Goal: Task Accomplishment & Management: Complete application form

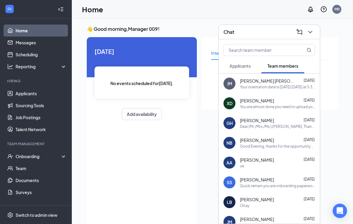
click at [272, 34] on div "Chat" at bounding box center [270, 31] width 92 height 9
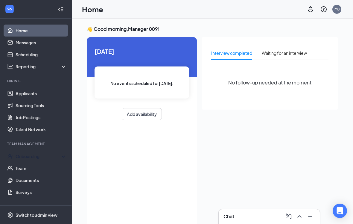
click at [22, 157] on div "Onboarding" at bounding box center [39, 156] width 46 height 6
click at [22, 167] on link "Overview" at bounding box center [41, 168] width 51 height 12
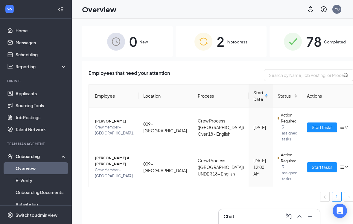
click at [312, 164] on span "Start tasks" at bounding box center [322, 167] width 21 height 7
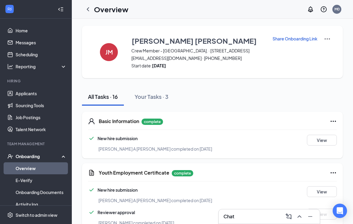
click at [158, 93] on button "Your Tasks · 3" at bounding box center [152, 97] width 46 height 18
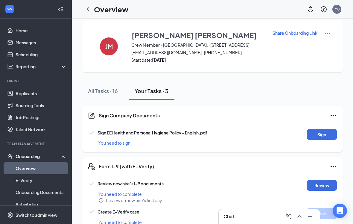
scroll to position [13, 0]
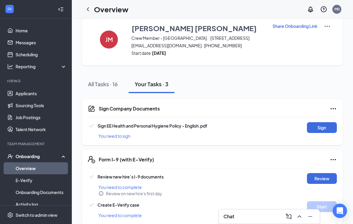
click at [327, 124] on button "Sign" at bounding box center [322, 127] width 30 height 11
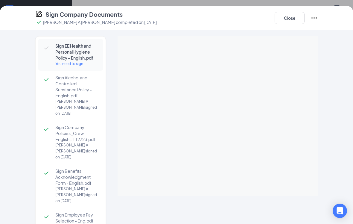
click at [291, 15] on button "Close" at bounding box center [290, 18] width 30 height 12
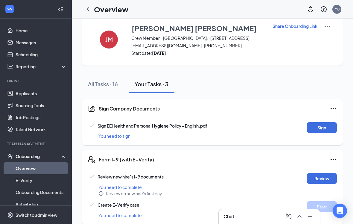
click at [317, 126] on button "Sign" at bounding box center [322, 127] width 30 height 11
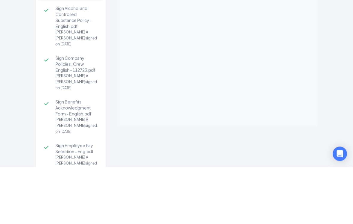
scroll to position [4, 0]
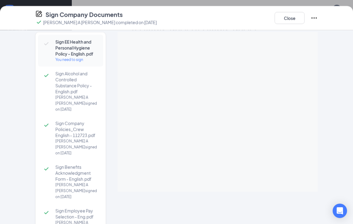
click at [289, 15] on button "Close" at bounding box center [290, 18] width 30 height 12
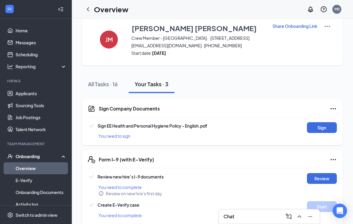
click at [319, 126] on button "Sign" at bounding box center [322, 127] width 30 height 11
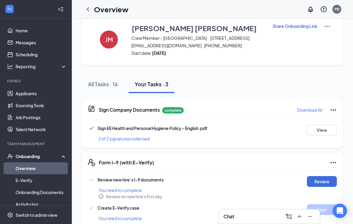
scroll to position [16, 0]
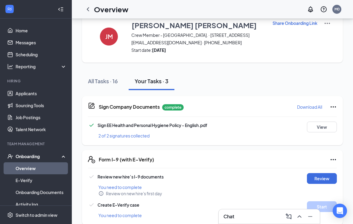
click at [319, 178] on button "Review" at bounding box center [322, 178] width 30 height 11
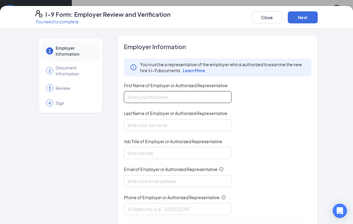
click at [186, 92] on input "First Name of Employer or Authorized Representative" at bounding box center [178, 97] width 108 height 12
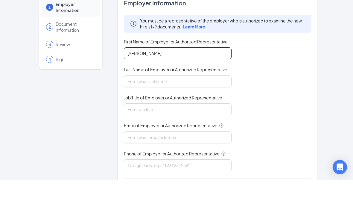
type input "[PERSON_NAME]"
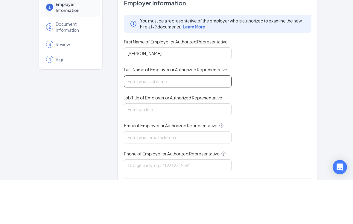
click at [178, 119] on input "Last Name of Employer or Authorized Representative" at bounding box center [178, 125] width 108 height 12
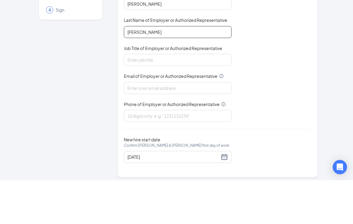
scroll to position [49, 0]
type input "[PERSON_NAME]"
click at [203, 98] on input "Job Title of Employer or Authorized Representative" at bounding box center [178, 104] width 108 height 12
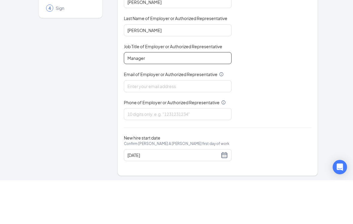
scroll to position [51, 0]
type input "Manager"
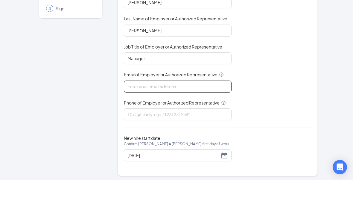
click at [184, 124] on input "Email of Employer or Authorized Representative" at bounding box center [178, 130] width 108 height 12
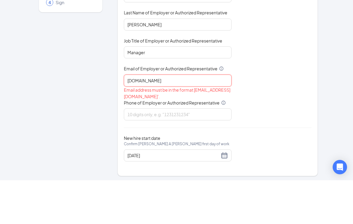
type input "[DOMAIN_NAME]"
click at [275, 83] on div "You must be a representative of the employer who is authorized to examine the n…" at bounding box center [218, 82] width 188 height 163
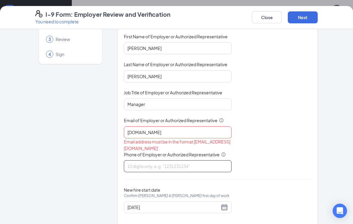
click at [187, 163] on input "Phone of Employer or Authorized Representative" at bounding box center [178, 166] width 108 height 12
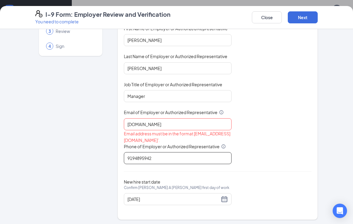
scroll to position [18, 0]
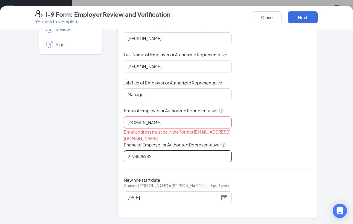
type input "9194895942"
click at [308, 16] on button "Next" at bounding box center [303, 17] width 30 height 12
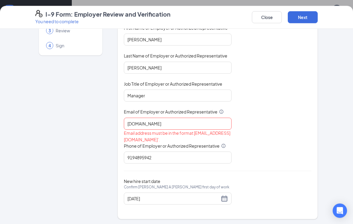
scroll to position [57, 0]
click at [305, 18] on button "Next" at bounding box center [303, 17] width 30 height 12
click at [176, 122] on input "[DOMAIN_NAME]" at bounding box center [178, 124] width 108 height 12
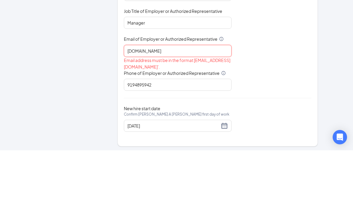
scroll to position [56, 0]
click at [145, 119] on input "[DOMAIN_NAME]" at bounding box center [178, 125] width 108 height 12
click at [166, 119] on input "Triarc09@.com" at bounding box center [178, 125] width 108 height 12
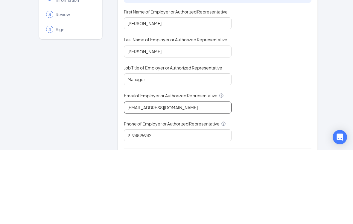
scroll to position [0, 0]
type input "[EMAIL_ADDRESS][DOMAIN_NAME]"
click at [333, 53] on div "1 Employer Information 2 Document Information 3 Review 4 Sign Employer Informat…" at bounding box center [176, 126] width 353 height 195
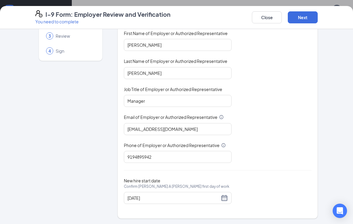
scroll to position [51, 0]
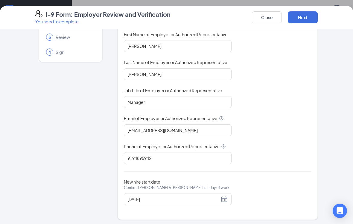
click at [311, 16] on button "Next" at bounding box center [303, 17] width 30 height 12
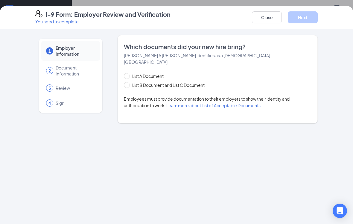
scroll to position [0, 0]
click at [128, 82] on input "List B Document and List C Document" at bounding box center [126, 84] width 4 height 4
radio input "true"
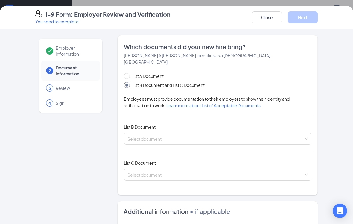
click at [158, 133] on input "search" at bounding box center [216, 137] width 176 height 9
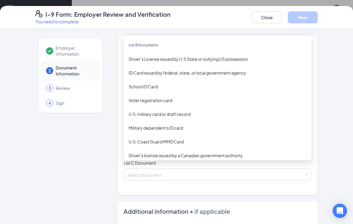
click at [192, 69] on div "ID Card issued by federal, state, or local government agency" at bounding box center [218, 72] width 178 height 7
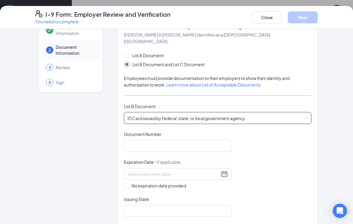
scroll to position [21, 0]
click at [197, 140] on input "Document Number" at bounding box center [178, 146] width 108 height 12
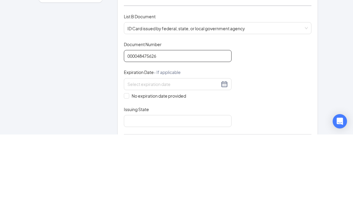
type input "000048475626"
click at [225, 170] on div at bounding box center [178, 173] width 101 height 7
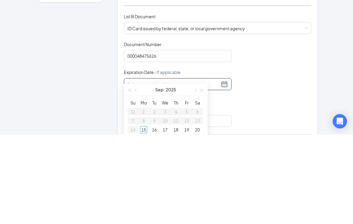
scroll to position [65, 0]
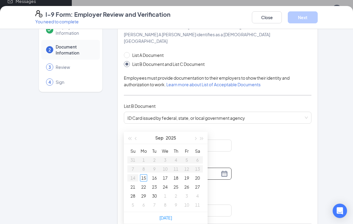
click at [196, 138] on span "button" at bounding box center [195, 138] width 3 height 3
click at [204, 137] on button "button" at bounding box center [202, 138] width 7 height 12
click at [203, 138] on span "button" at bounding box center [202, 138] width 3 height 3
click at [139, 136] on button "button" at bounding box center [136, 138] width 7 height 12
click at [141, 137] on div "[DATE]" at bounding box center [166, 138] width 52 height 12
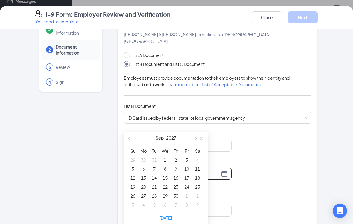
click at [139, 139] on button "button" at bounding box center [136, 138] width 7 height 12
click at [140, 139] on div "[DATE]" at bounding box center [166, 138] width 52 height 12
click at [139, 135] on button "button" at bounding box center [136, 138] width 7 height 12
click at [141, 137] on div "[DATE]" at bounding box center [166, 138] width 52 height 12
click at [139, 137] on button "button" at bounding box center [136, 138] width 7 height 12
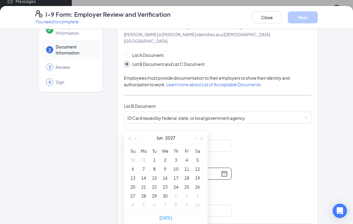
click at [140, 137] on div "[DATE]" at bounding box center [166, 138] width 52 height 12
click at [138, 136] on button "button" at bounding box center [136, 138] width 7 height 12
click at [139, 134] on button "button" at bounding box center [136, 138] width 7 height 12
click at [139, 135] on button "button" at bounding box center [136, 138] width 7 height 12
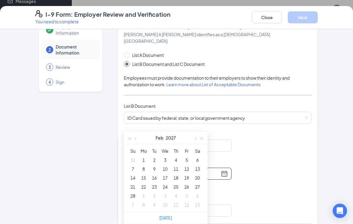
click at [139, 135] on button "button" at bounding box center [136, 138] width 7 height 12
type input "[DATE]"
click at [135, 192] on div "24" at bounding box center [132, 195] width 7 height 7
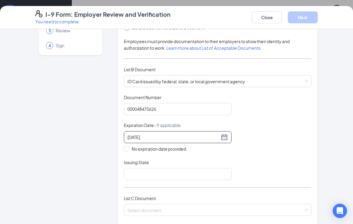
scroll to position [58, 0]
click at [176, 168] on input "Issuing State" at bounding box center [178, 174] width 108 height 12
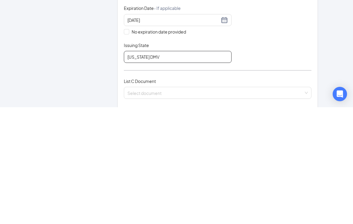
type input "[US_STATE] DMV"
click at [174, 204] on input "search" at bounding box center [216, 208] width 176 height 9
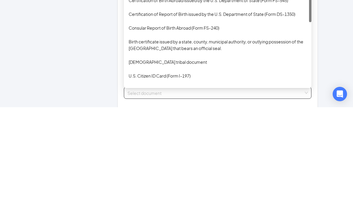
click at [167, 151] on div "Birth certificate issued by a state, county, municipal authority, or outlying p…" at bounding box center [218, 161] width 188 height 20
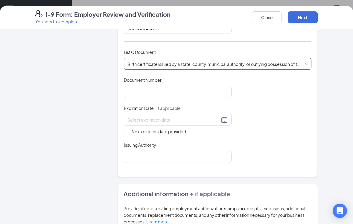
scroll to position [204, 0]
click at [306, 58] on span "Birth certificate issued by a state, county, municipal authority, or outlying p…" at bounding box center [218, 63] width 181 height 11
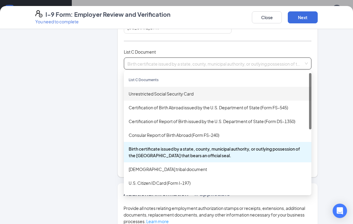
click at [153, 90] on div "Unrestricted Social Security Card" at bounding box center [218, 93] width 178 height 7
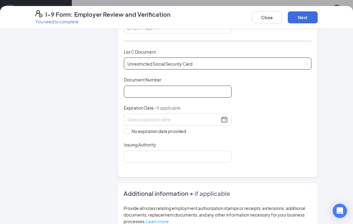
click at [182, 86] on input "Document Number" at bounding box center [178, 92] width 108 height 12
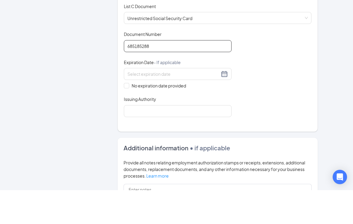
scroll to position [217, 0]
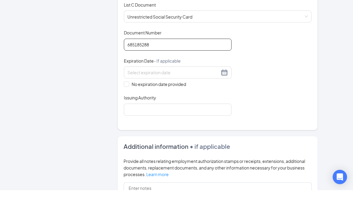
type input "685185288"
click at [217, 103] on input at bounding box center [174, 106] width 92 height 7
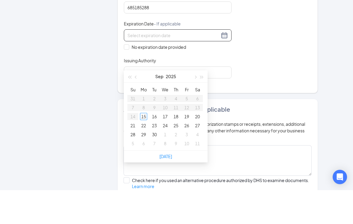
scroll to position [258, 0]
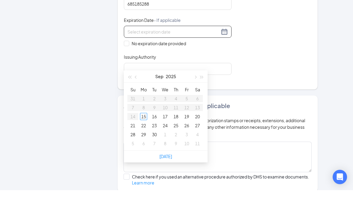
click at [128, 75] on input "No expiration date provided" at bounding box center [126, 77] width 4 height 4
checkbox input "true"
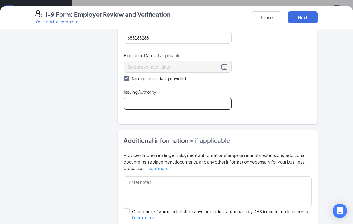
click at [182, 98] on input "Issuing Authority" at bounding box center [178, 104] width 108 height 12
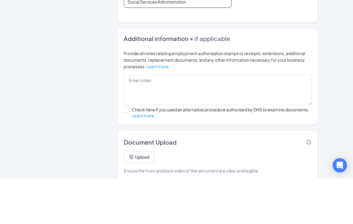
scroll to position [314, 0]
type input "Social Services Administration"
click at [338, 35] on div "Employer Information 2 Document Information 3 Review 4 Sign Which documents did…" at bounding box center [176, 126] width 353 height 195
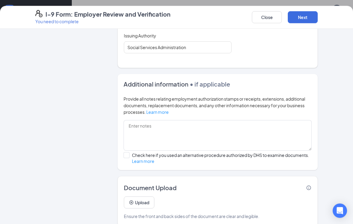
scroll to position [24, 0]
click at [306, 15] on button "Next" at bounding box center [303, 17] width 30 height 12
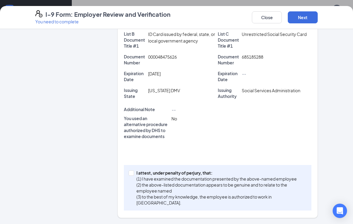
scroll to position [166, 0]
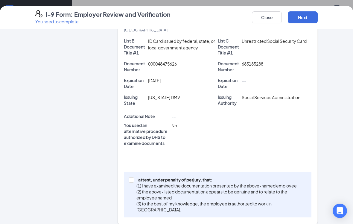
click at [301, 15] on button "Next" at bounding box center [303, 17] width 30 height 12
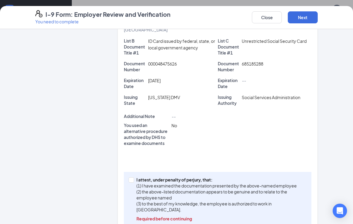
click at [133, 177] on input "I attest, under penalty of [PERSON_NAME], that: (1) I have examined the documen…" at bounding box center [131, 179] width 4 height 4
checkbox input "true"
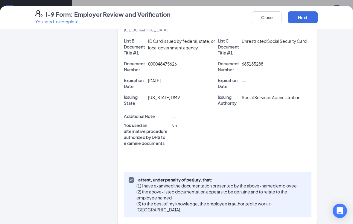
click at [308, 17] on button "Next" at bounding box center [303, 17] width 30 height 12
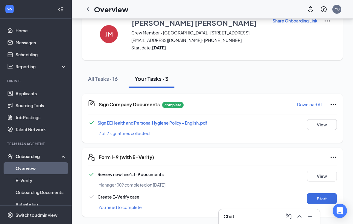
scroll to position [18, 0]
click at [321, 194] on button "Start" at bounding box center [322, 198] width 30 height 11
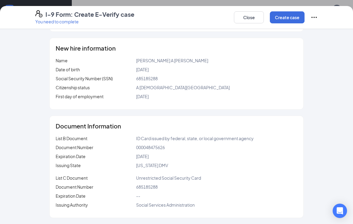
scroll to position [63, 0]
click at [290, 16] on button "Create case" at bounding box center [287, 17] width 35 height 12
